Goal: Information Seeking & Learning: Learn about a topic

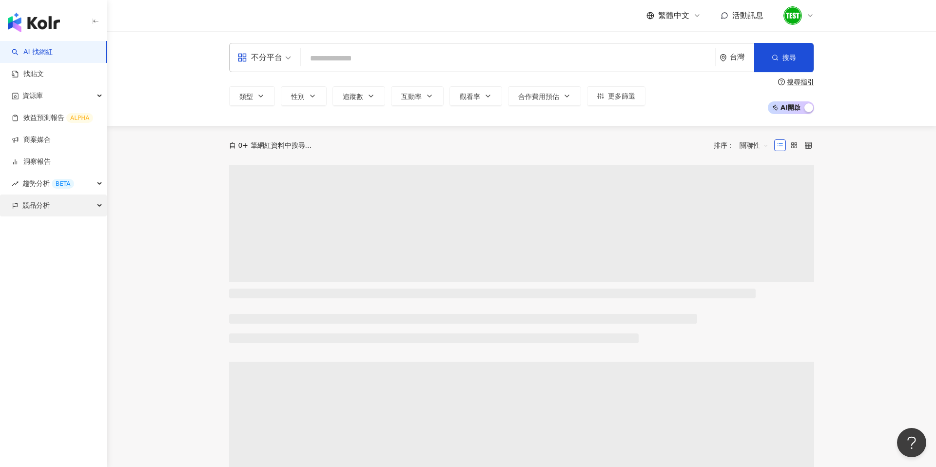
click at [56, 207] on div "競品分析" at bounding box center [53, 206] width 107 height 22
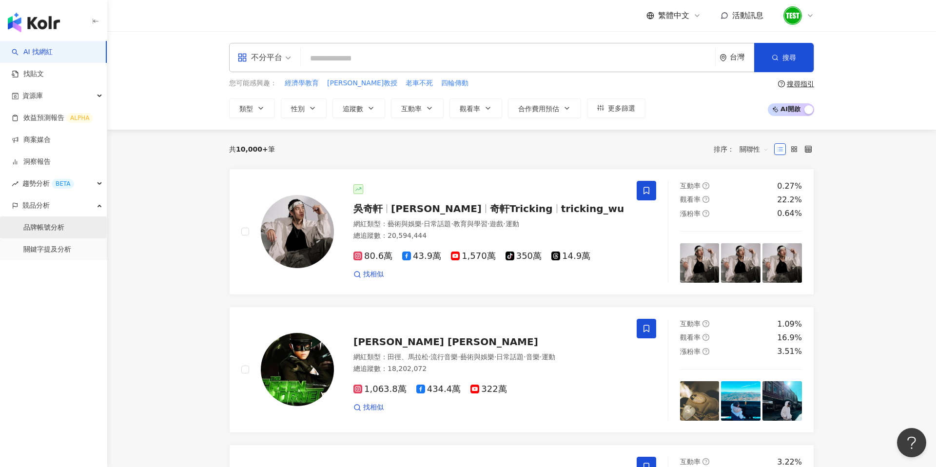
click at [54, 229] on link "品牌帳號分析" at bounding box center [43, 228] width 41 height 10
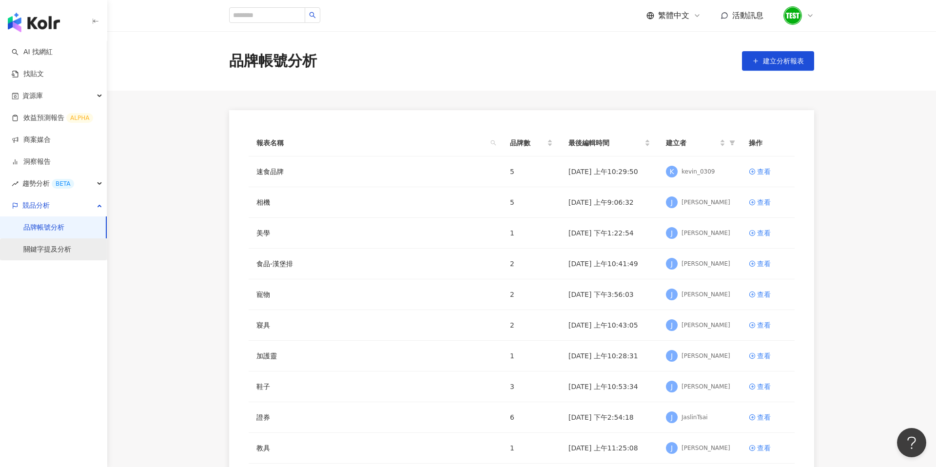
click at [63, 247] on link "關鍵字提及分析" at bounding box center [47, 250] width 48 height 10
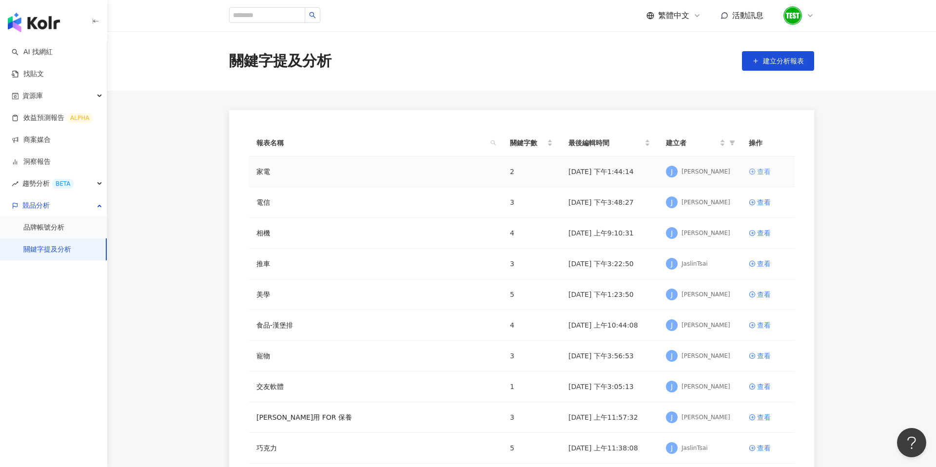
click at [764, 174] on div "查看" at bounding box center [764, 171] width 14 height 11
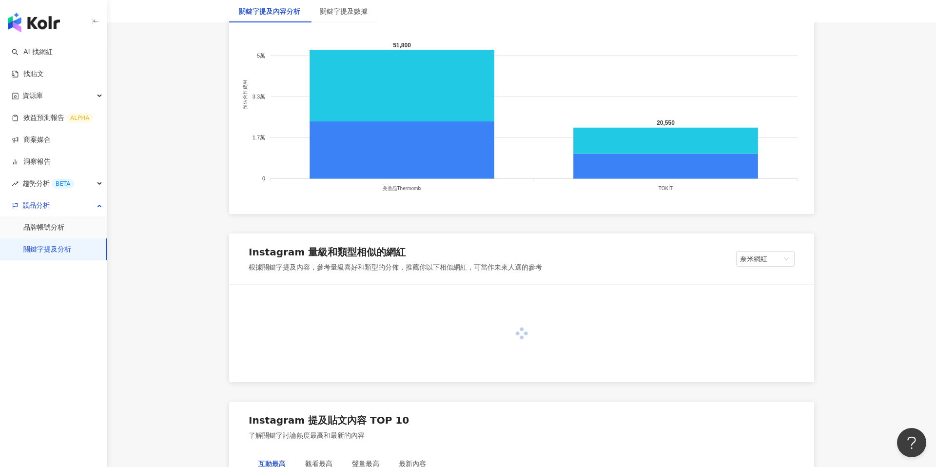
scroll to position [1170, 0]
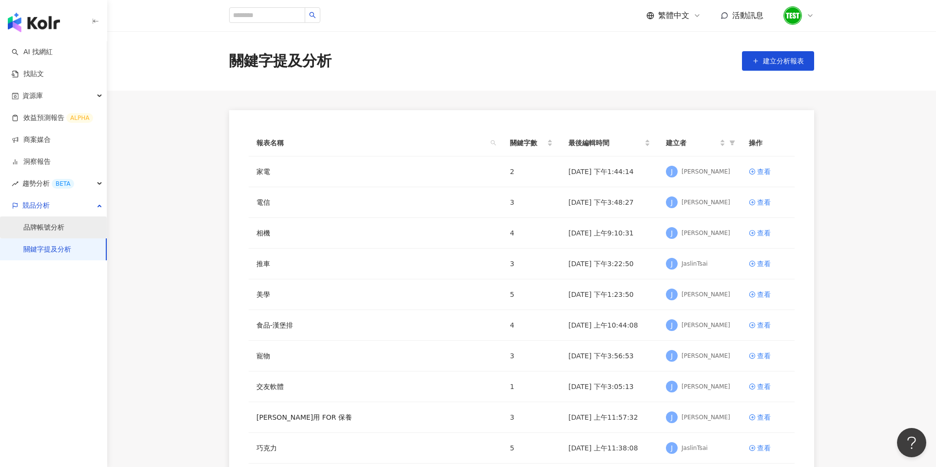
click at [64, 223] on link "品牌帳號分析" at bounding box center [43, 228] width 41 height 10
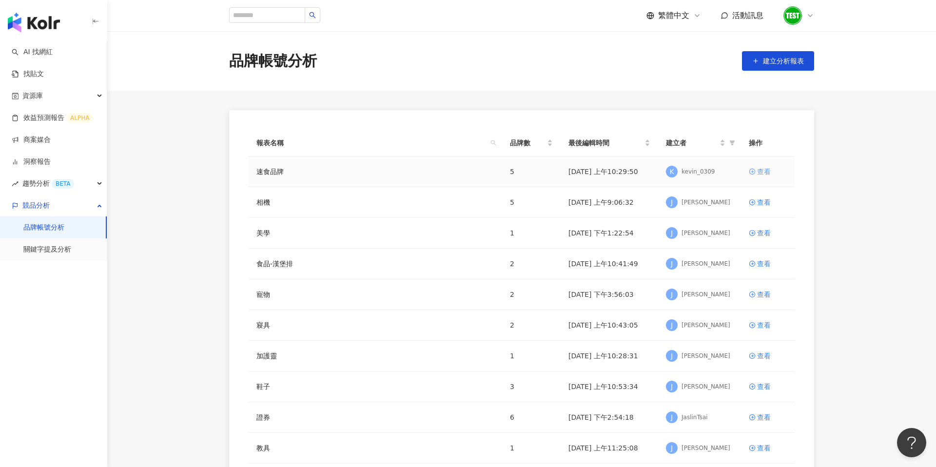
click at [765, 174] on div "查看" at bounding box center [764, 171] width 14 height 11
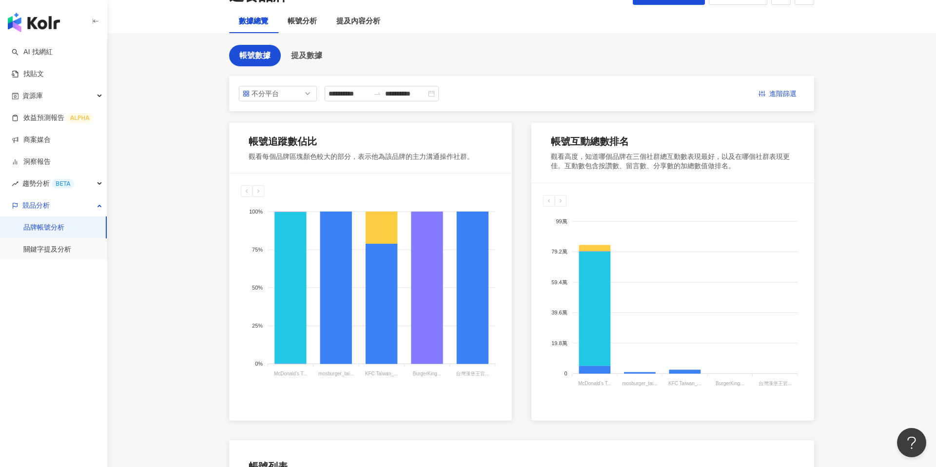
scroll to position [61, 0]
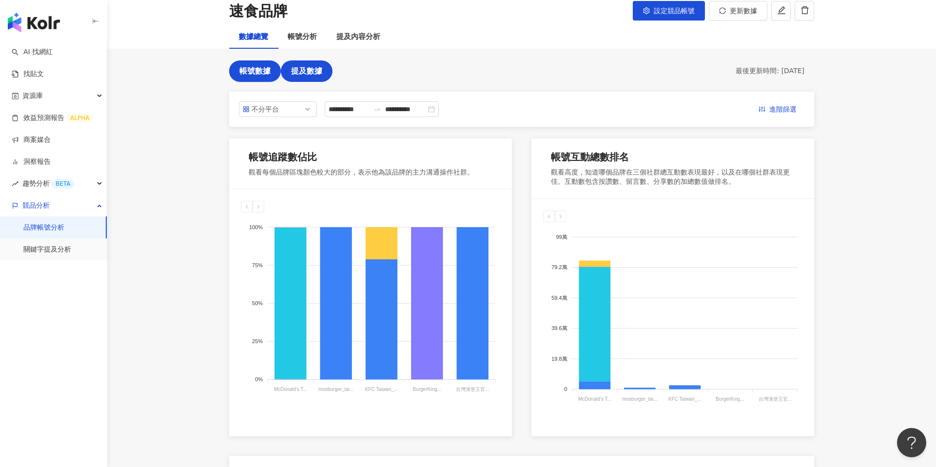
click at [316, 75] on span "提及數據" at bounding box center [306, 71] width 31 height 9
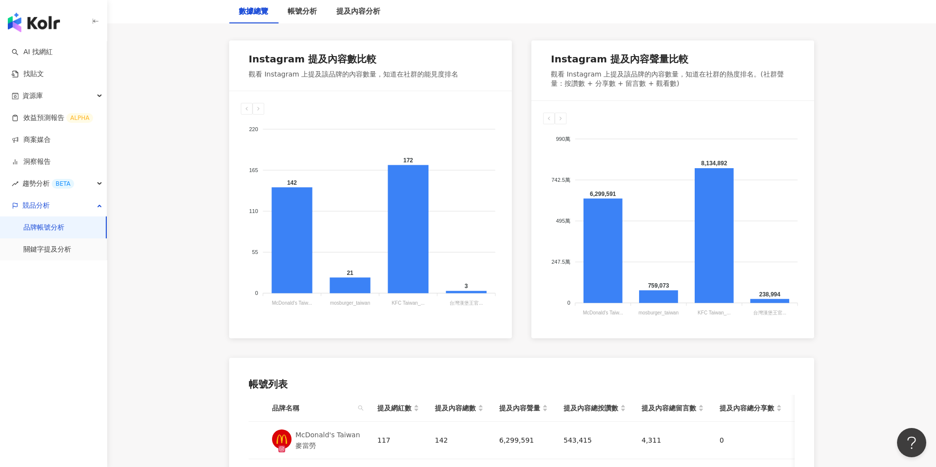
scroll to position [417, 0]
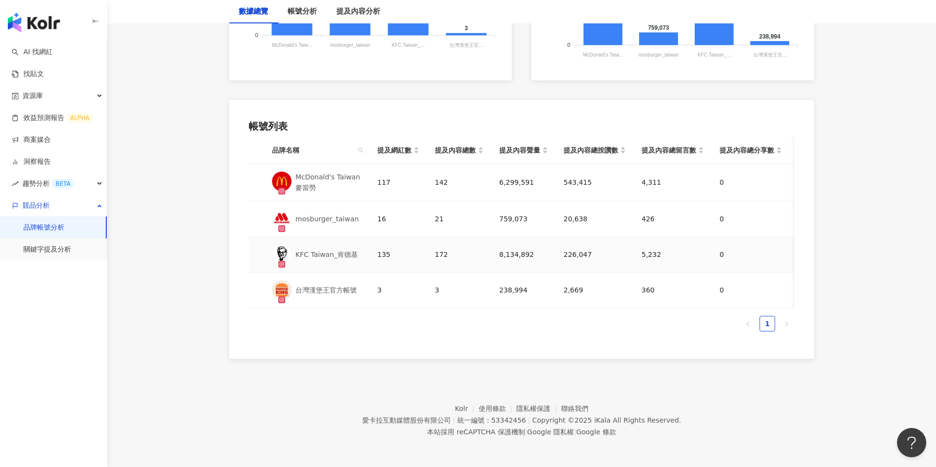
click at [435, 260] on td "172" at bounding box center [459, 255] width 64 height 36
click at [388, 242] on td "135" at bounding box center [399, 255] width 58 height 36
click at [379, 262] on td "135" at bounding box center [399, 255] width 58 height 36
click at [382, 255] on div "135" at bounding box center [398, 254] width 42 height 11
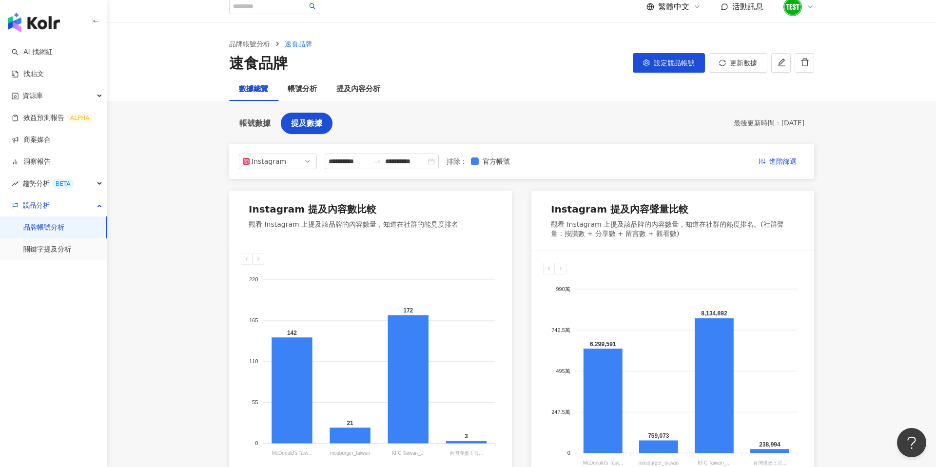
scroll to position [7, 0]
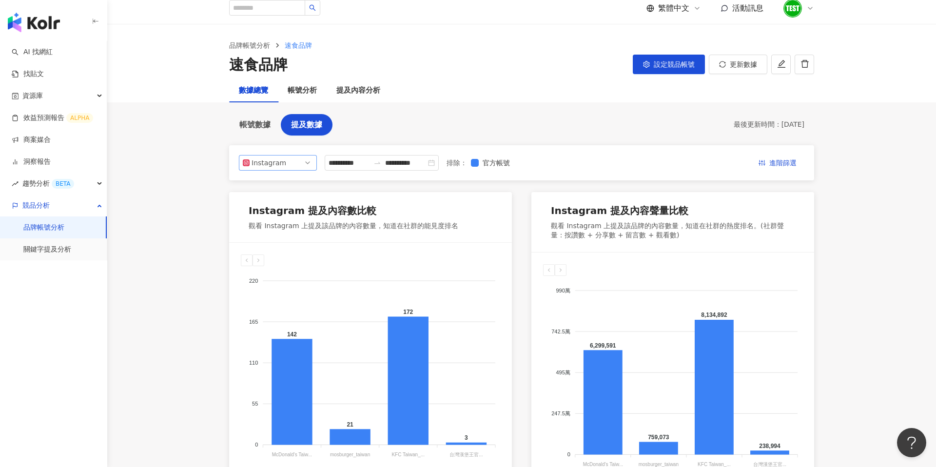
click at [271, 170] on div "Instagram" at bounding box center [268, 163] width 32 height 15
click at [273, 206] on div "Facebook" at bounding box center [271, 201] width 32 height 11
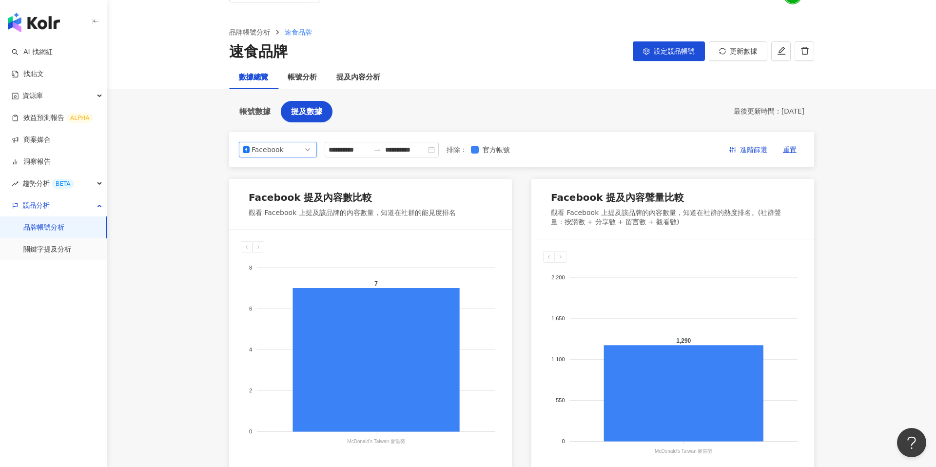
scroll to position [0, 0]
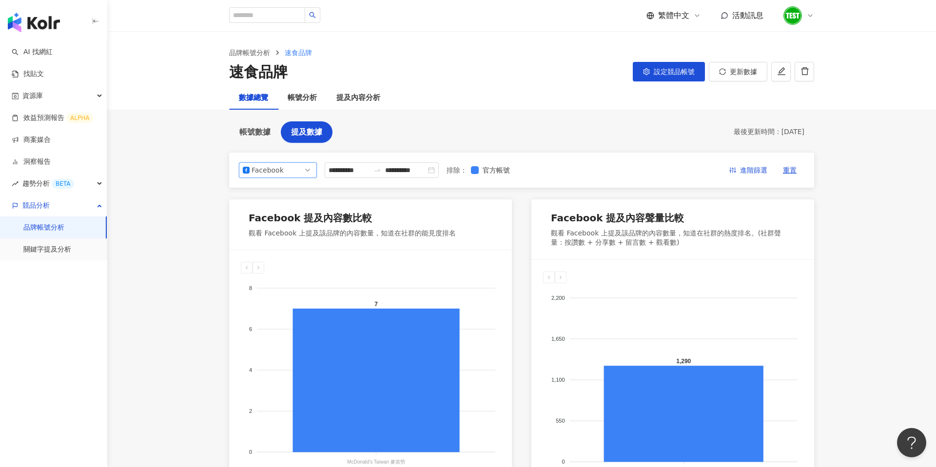
click at [298, 167] on span "Facebook" at bounding box center [278, 170] width 70 height 15
click at [272, 221] on div "YouTube" at bounding box center [271, 225] width 32 height 11
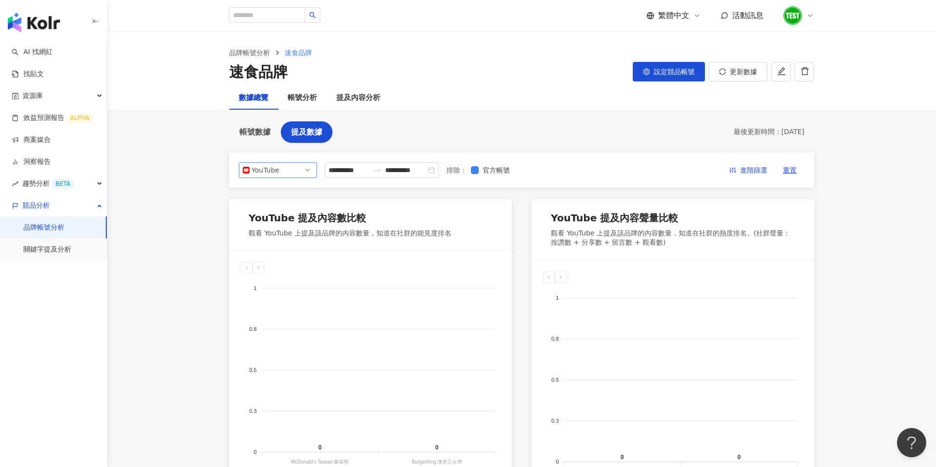
click at [528, 239] on div "YouTube 提及內容數比較 觀看 YouTube 上提及該品牌的內容數量，知道在社群的能見度排名 1 1 0.8 0.8 0.5 0.5 0.3 0.3 …" at bounding box center [521, 348] width 585 height 298
click at [302, 94] on div "帳號分析" at bounding box center [302, 98] width 29 height 12
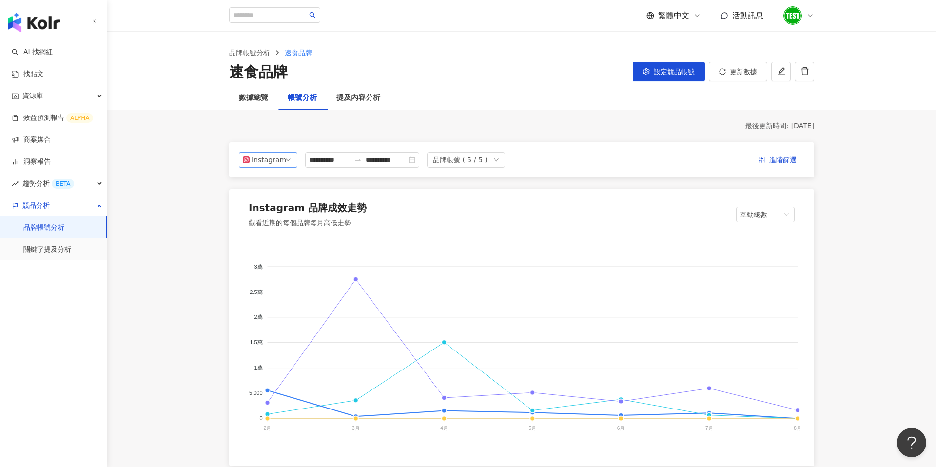
click at [270, 159] on div "Instagram" at bounding box center [268, 160] width 32 height 15
click at [368, 97] on div "提及內容分析" at bounding box center [358, 98] width 44 height 12
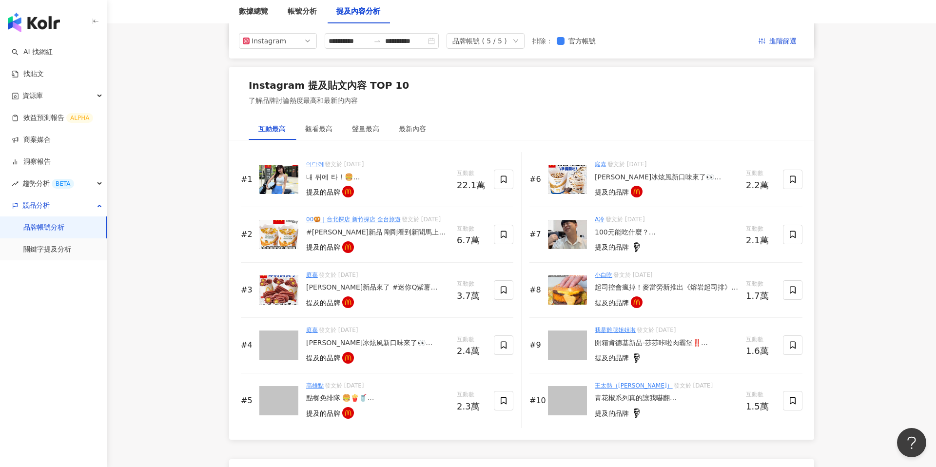
scroll to position [1437, 0]
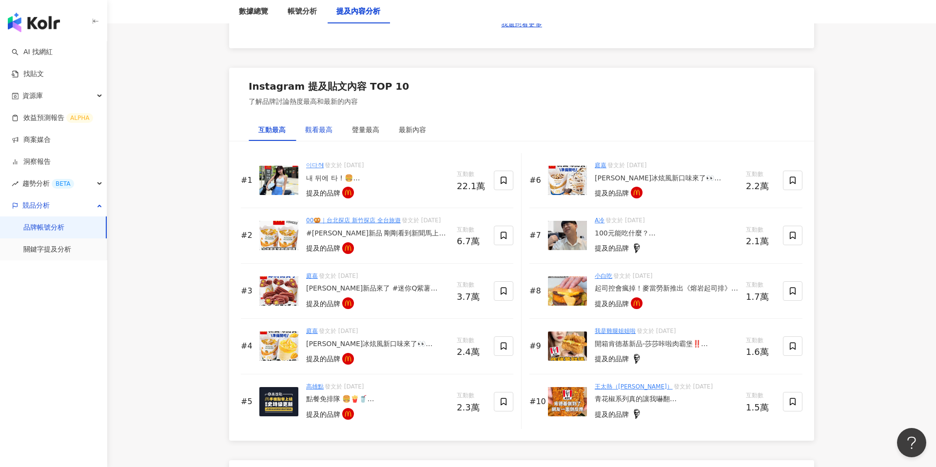
click at [309, 135] on div "觀看最高" at bounding box center [318, 129] width 27 height 11
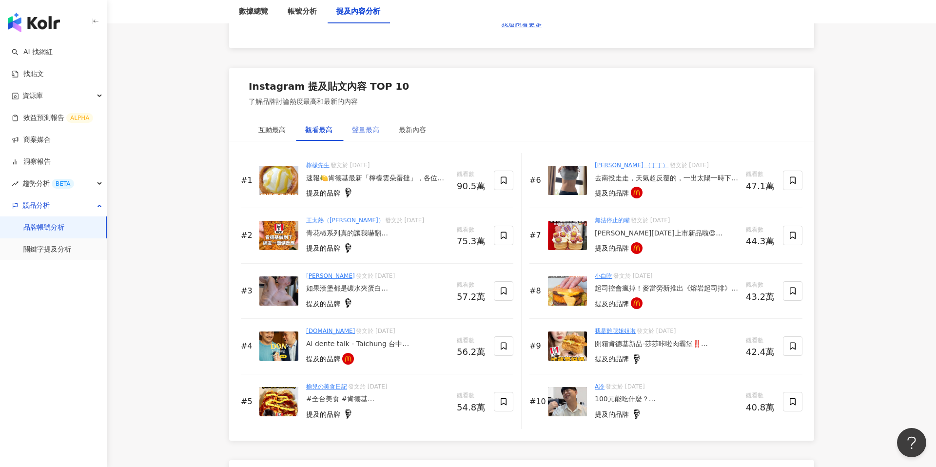
click at [371, 135] on div "聲量最高" at bounding box center [365, 129] width 47 height 22
click at [414, 133] on div "最新內容" at bounding box center [412, 129] width 27 height 11
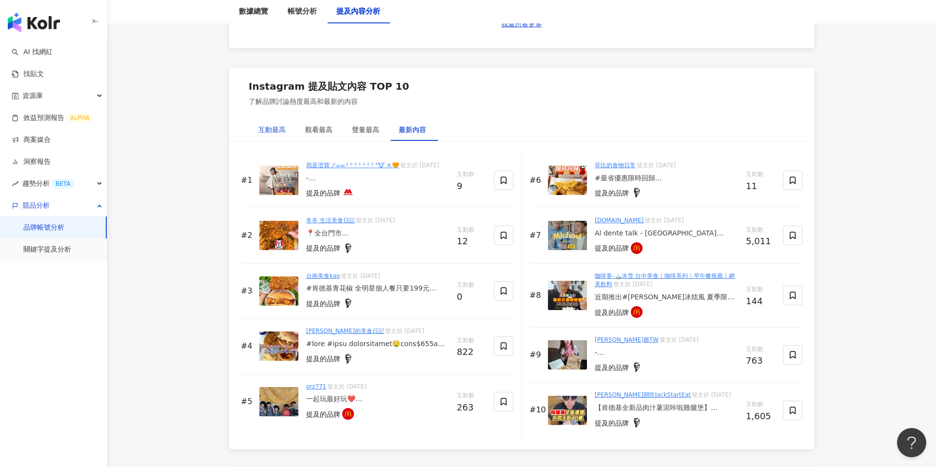
click at [275, 129] on div "互動最高" at bounding box center [271, 129] width 27 height 11
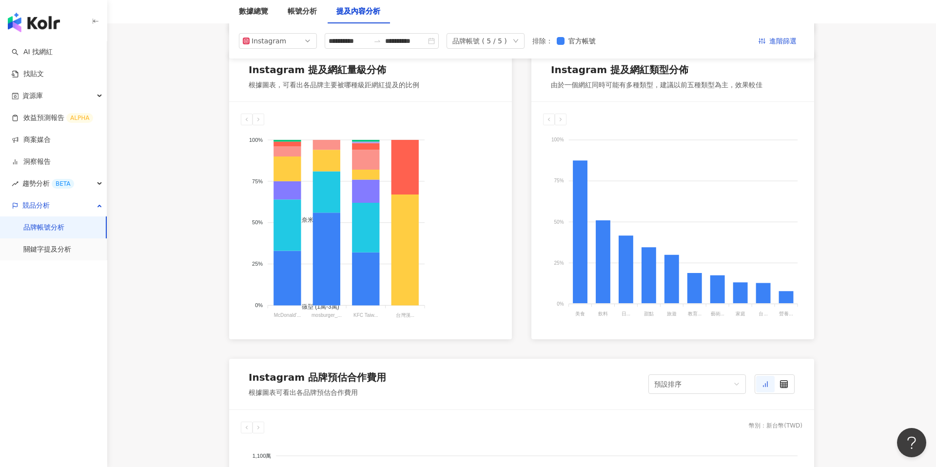
scroll to position [504, 0]
